Goal: Register for event/course: Register for event/course

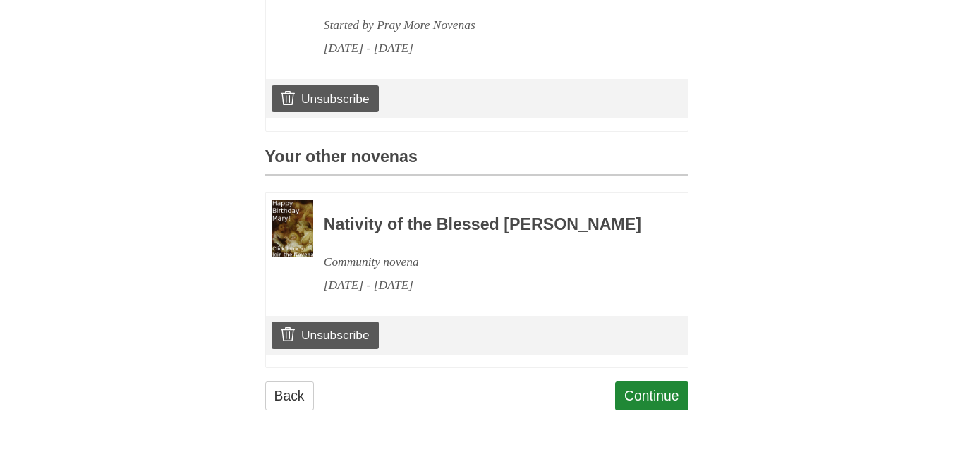
scroll to position [527, 0]
click at [649, 394] on link "Continue" at bounding box center [651, 396] width 73 height 29
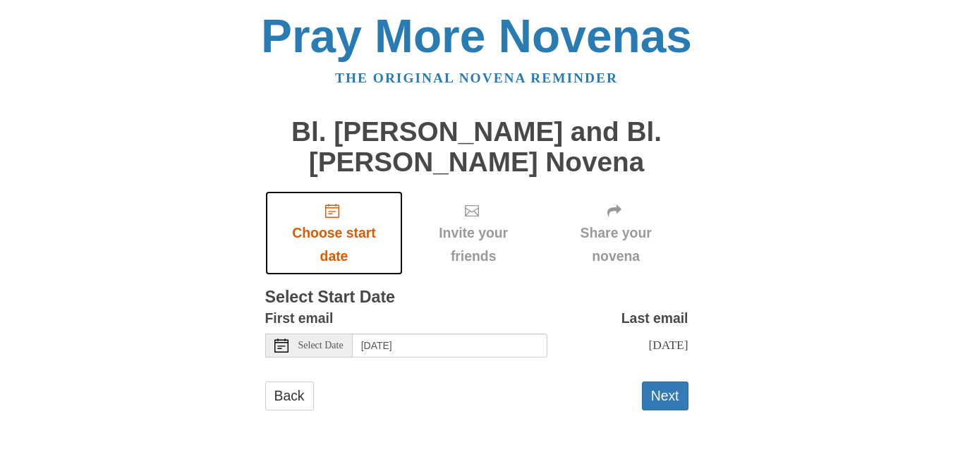
click at [331, 211] on icon "Choose start date" at bounding box center [332, 211] width 14 height 14
click at [328, 231] on span "Choose start date" at bounding box center [334, 245] width 110 height 47
click at [305, 349] on span "Select Date" at bounding box center [321, 346] width 45 height 10
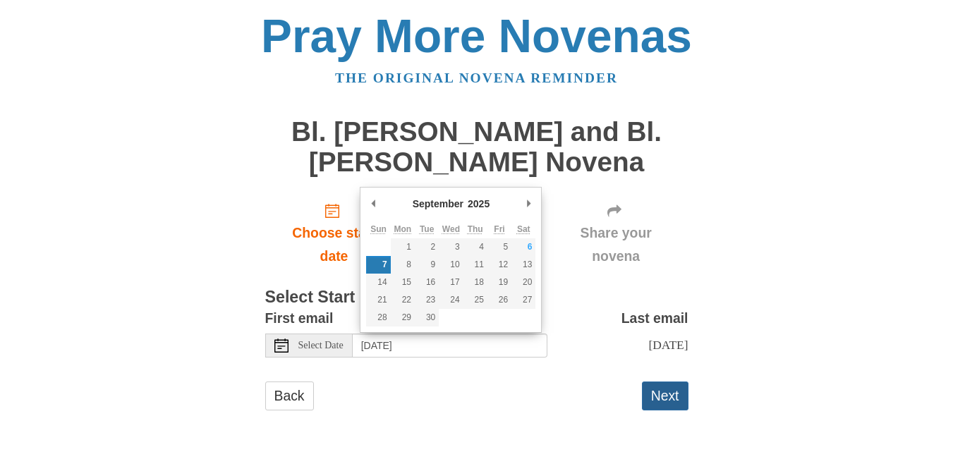
click at [661, 409] on button "Next" at bounding box center [665, 396] width 47 height 29
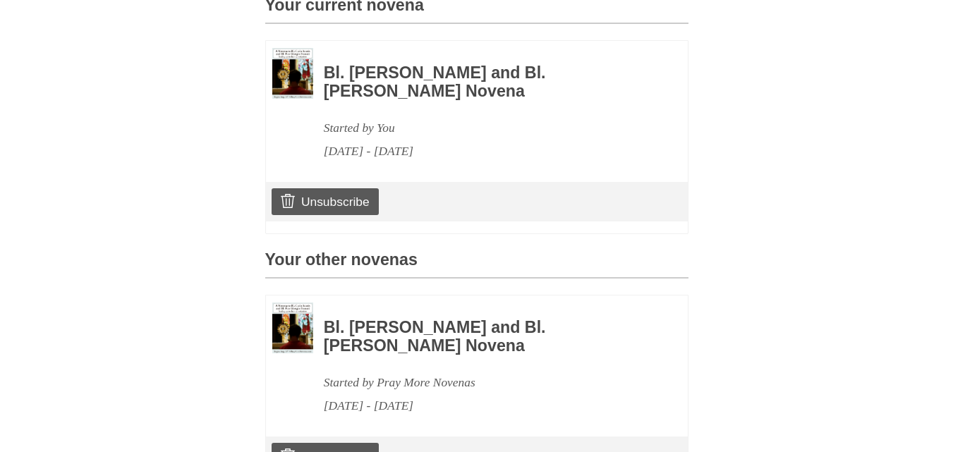
scroll to position [426, 0]
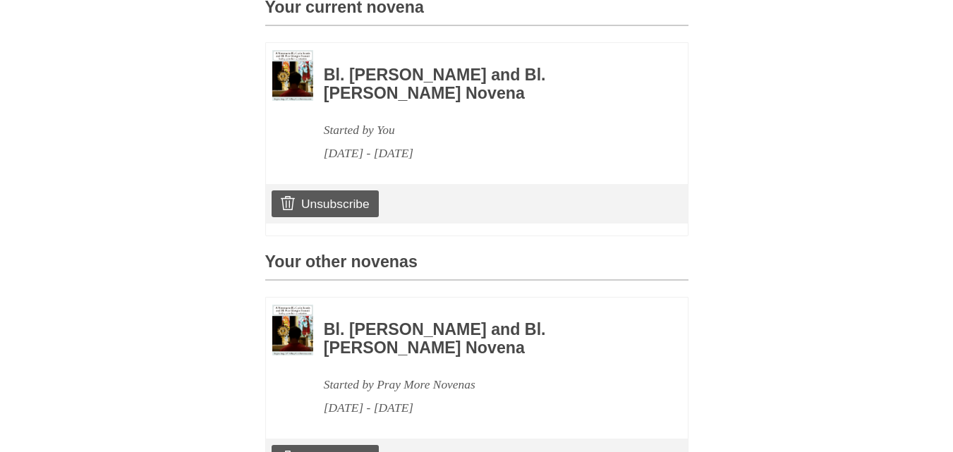
click at [296, 95] on img at bounding box center [292, 76] width 41 height 52
click at [373, 102] on h3 "Bl. [PERSON_NAME] and Bl. [PERSON_NAME] Novena" at bounding box center [487, 84] width 326 height 36
click at [366, 165] on div "September 7, 2025 - September 16, 2025" at bounding box center [487, 153] width 326 height 23
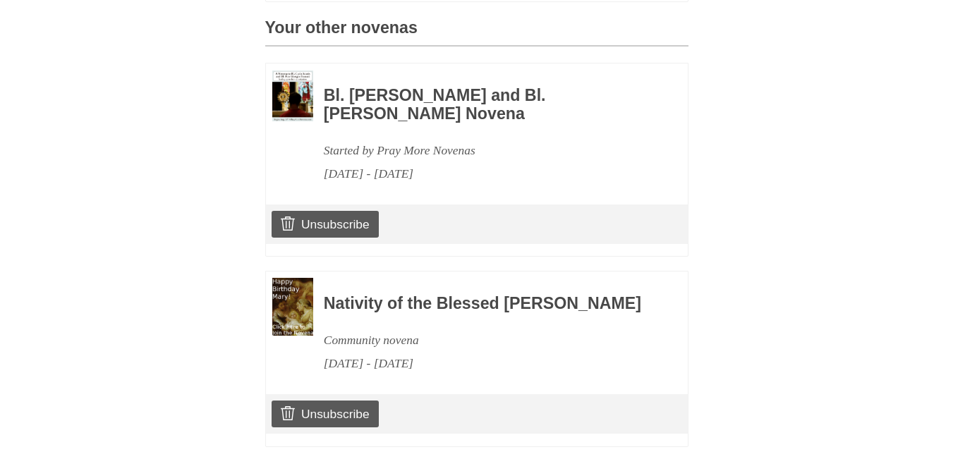
scroll to position [665, 0]
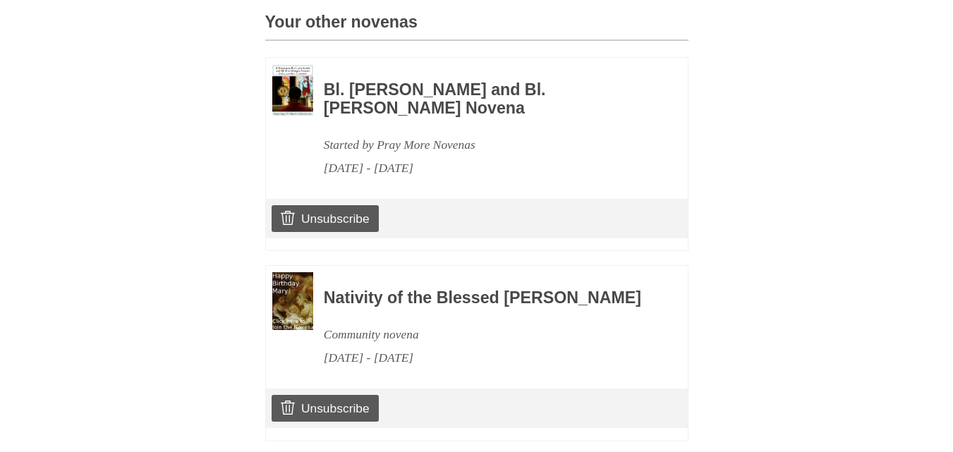
click at [284, 113] on img at bounding box center [292, 91] width 41 height 52
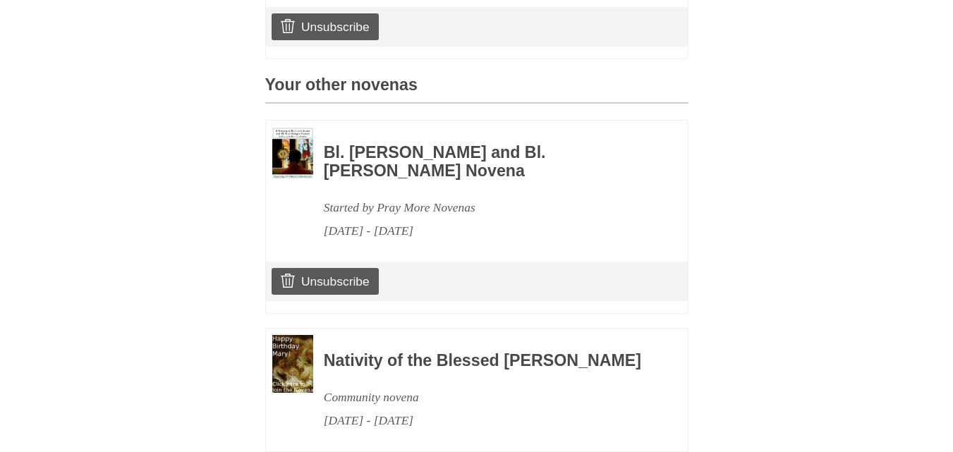
scroll to position [611, 0]
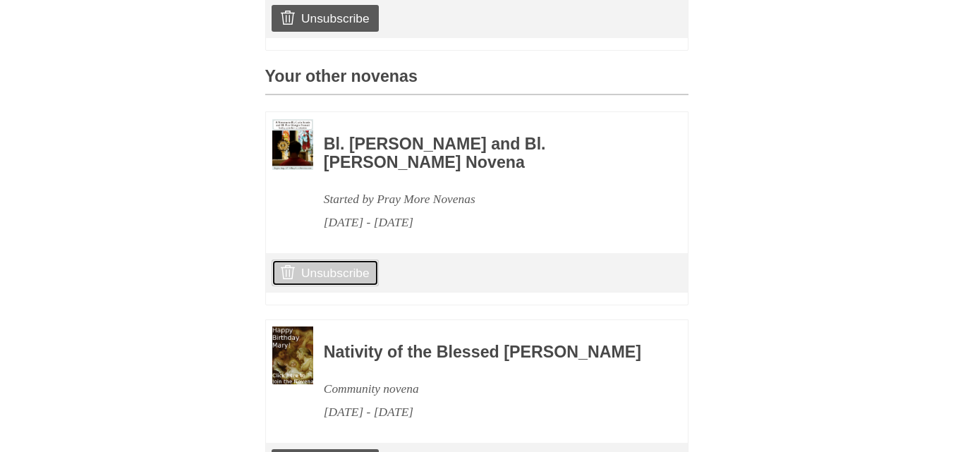
click at [320, 287] on link "Unsubscribe" at bounding box center [325, 273] width 107 height 27
